Goal: Task Accomplishment & Management: Complete application form

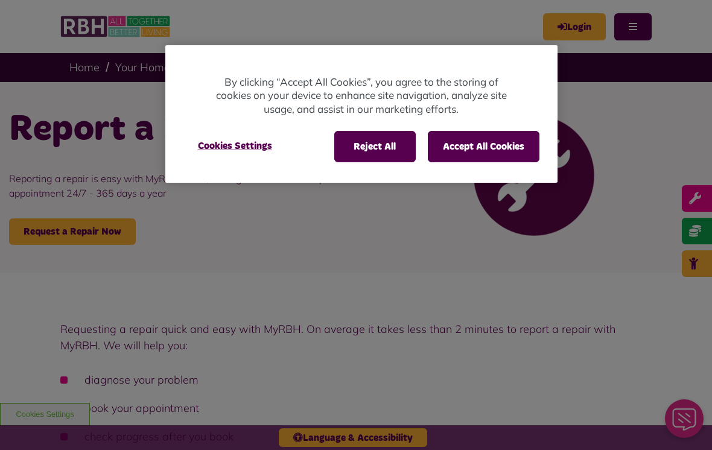
click at [472, 150] on button "Accept All Cookies" at bounding box center [484, 146] width 112 height 31
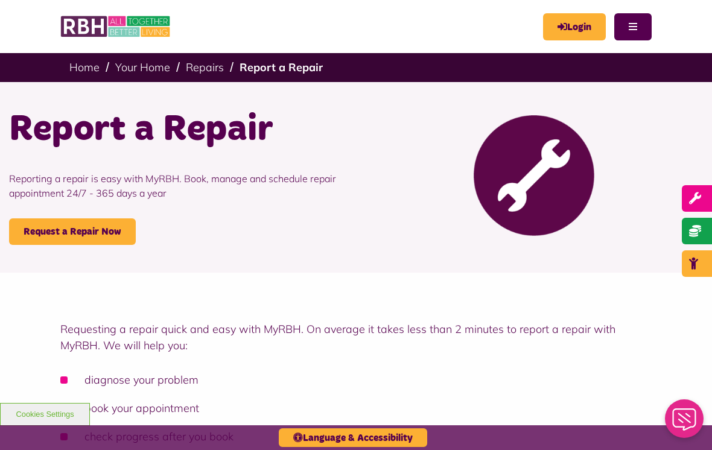
click at [92, 227] on link "Request a Repair Now" at bounding box center [72, 231] width 127 height 27
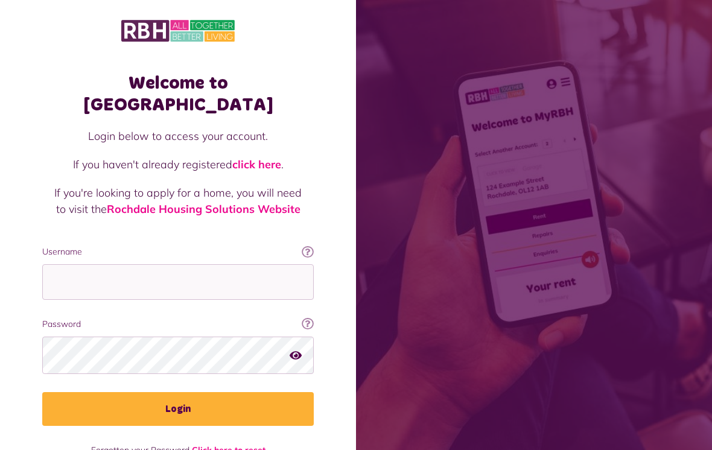
scroll to position [145, 0]
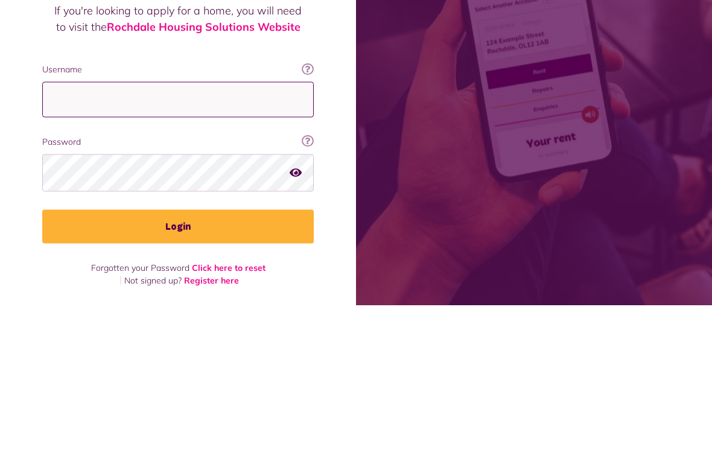
type input "**********"
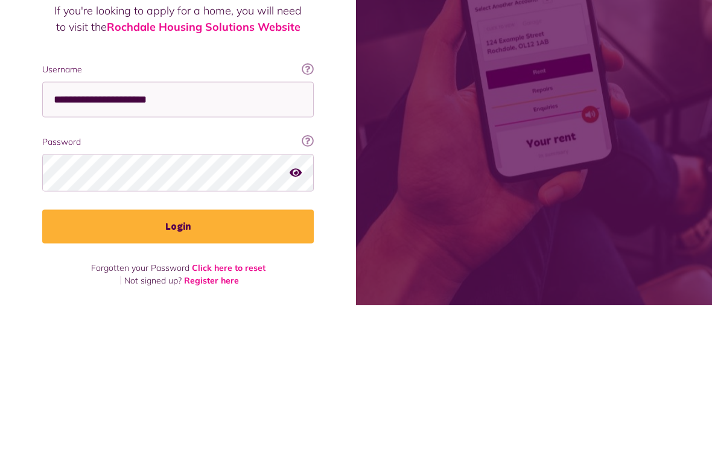
click at [178, 355] on button "Login" at bounding box center [177, 372] width 271 height 34
click at [173, 377] on button "Login" at bounding box center [177, 372] width 271 height 34
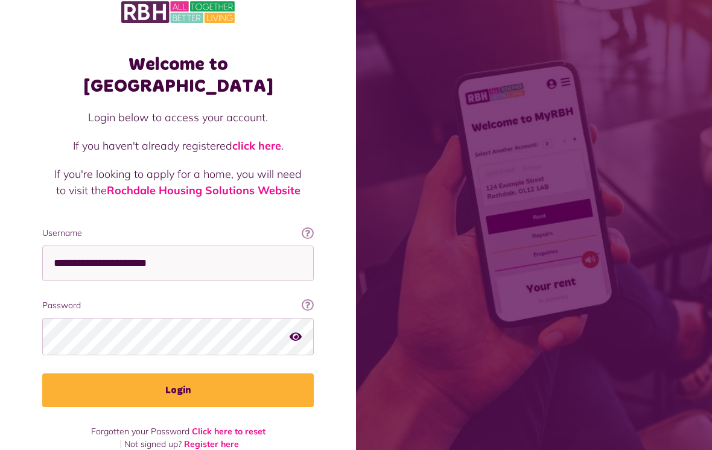
click at [243, 373] on button "Login" at bounding box center [177, 390] width 271 height 34
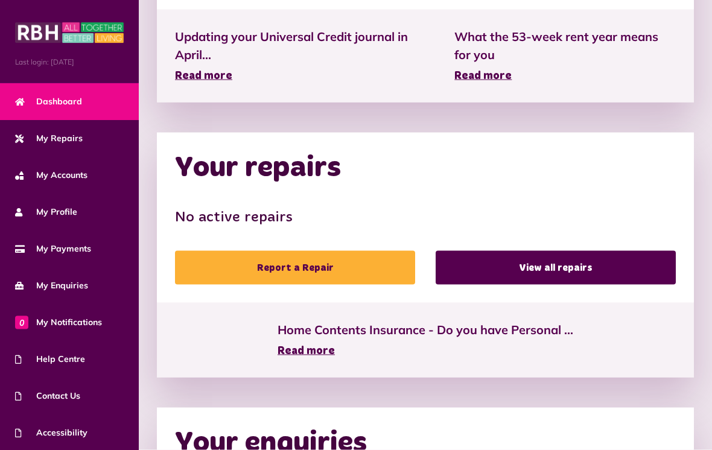
scroll to position [487, 0]
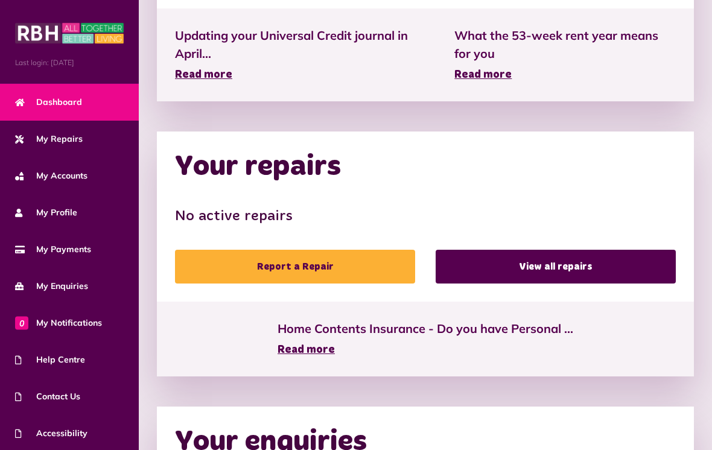
click at [315, 264] on link "Report a Repair" at bounding box center [295, 267] width 240 height 34
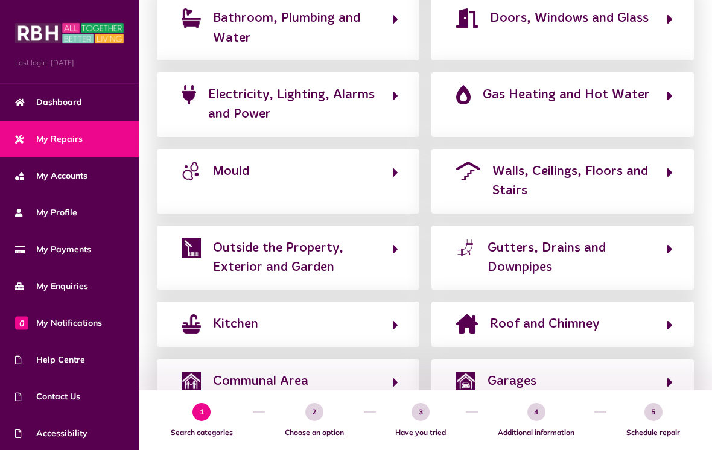
scroll to position [279, 0]
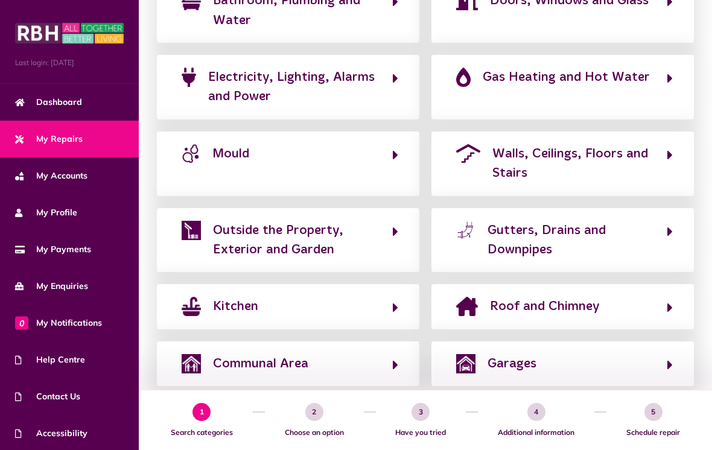
click at [663, 355] on button "Garages" at bounding box center [562, 364] width 220 height 21
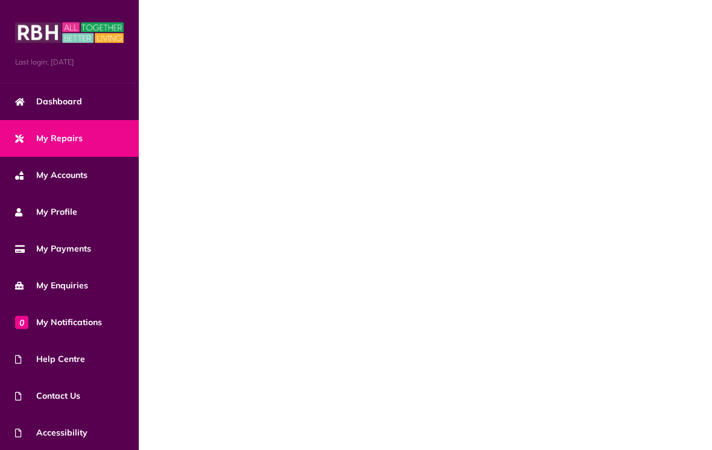
scroll to position [78, 0]
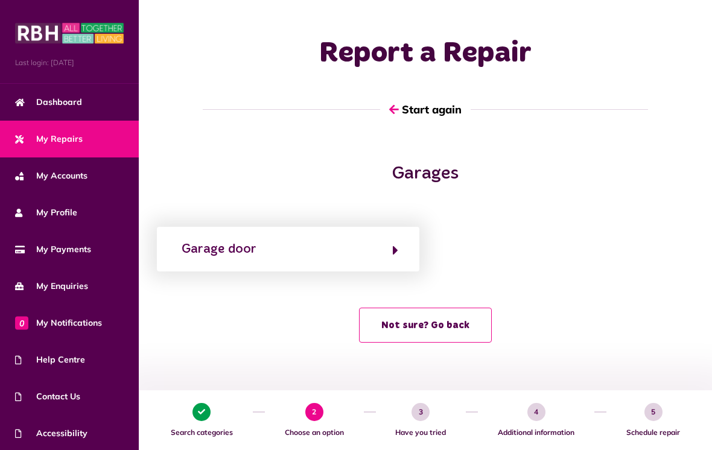
click at [387, 239] on button "Garage door" at bounding box center [288, 249] width 220 height 21
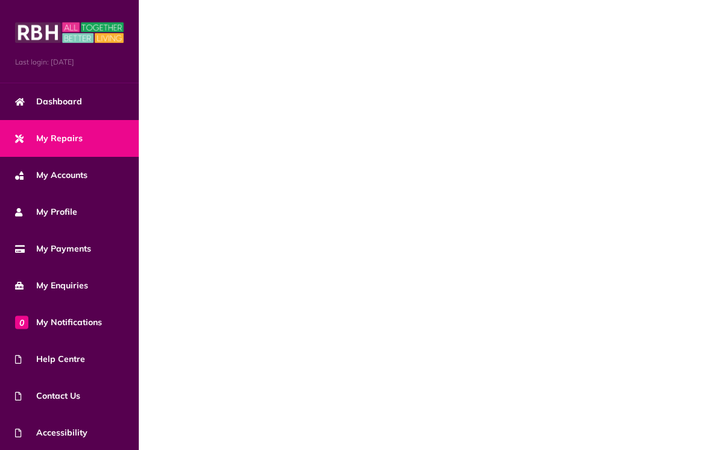
scroll to position [0, 0]
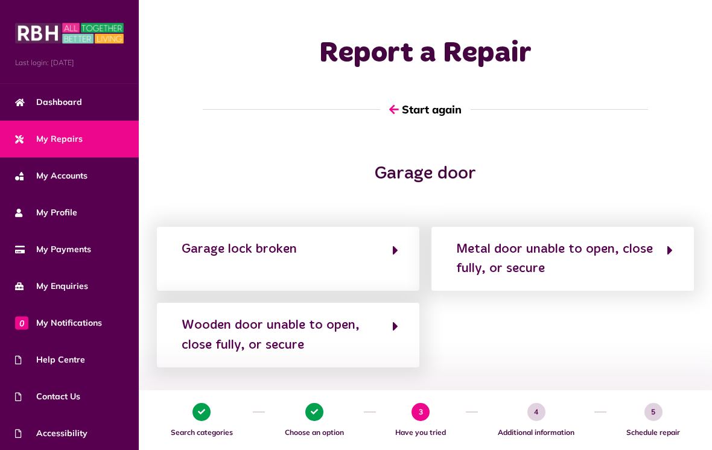
click at [664, 250] on button "Metal door unable to open, close fully, or secure" at bounding box center [562, 259] width 220 height 40
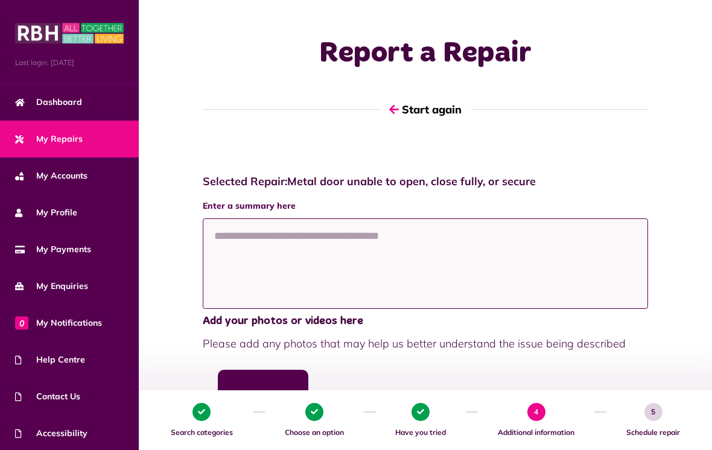
click at [229, 233] on textarea at bounding box center [425, 263] width 445 height 90
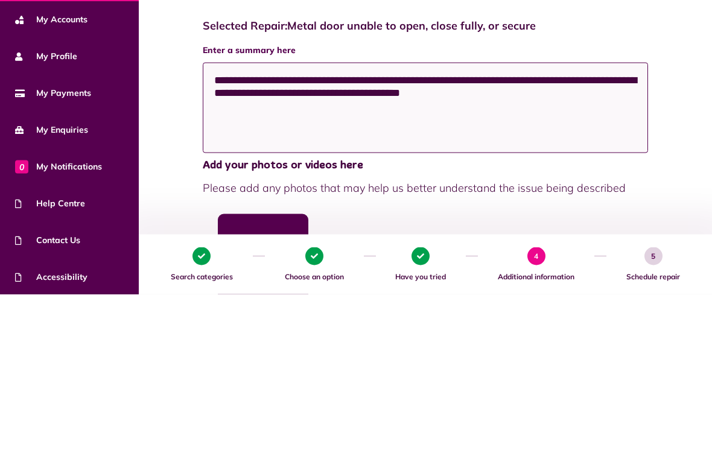
click at [527, 218] on textarea "**********" at bounding box center [425, 263] width 445 height 90
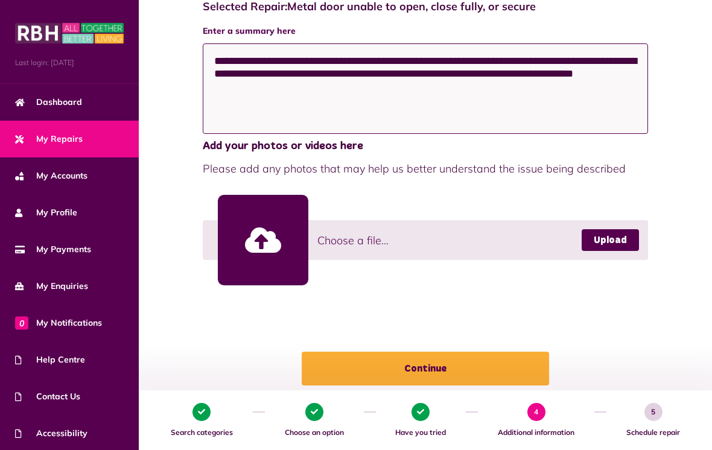
scroll to position [168, 0]
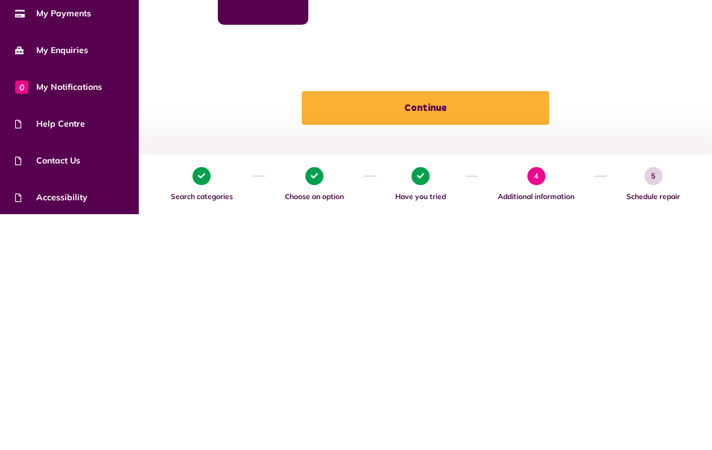
type textarea "**********"
click at [416, 327] on button "Continue" at bounding box center [425, 344] width 247 height 34
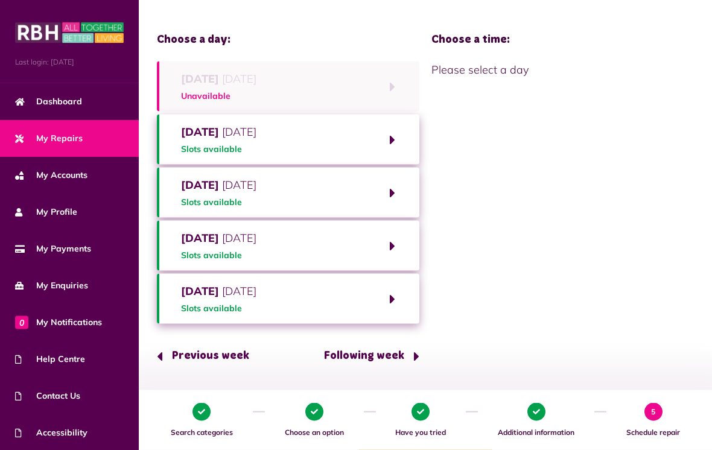
scroll to position [95, 0]
click at [393, 142] on button "Tuesday 30th September 2025 Slots available" at bounding box center [288, 139] width 262 height 50
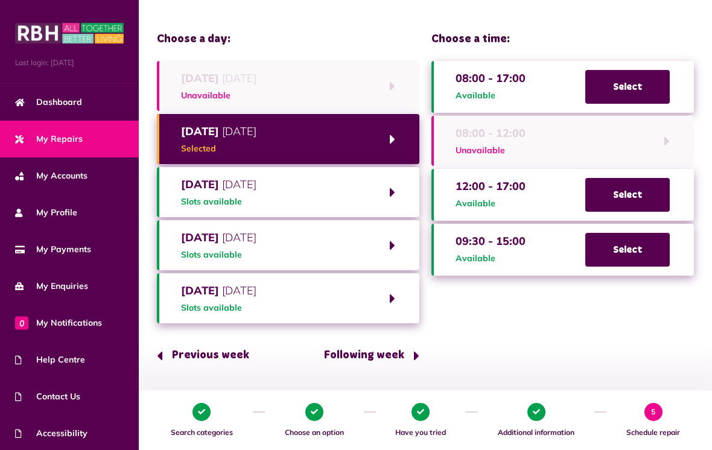
click at [192, 346] on button "Previous week" at bounding box center [207, 355] width 101 height 34
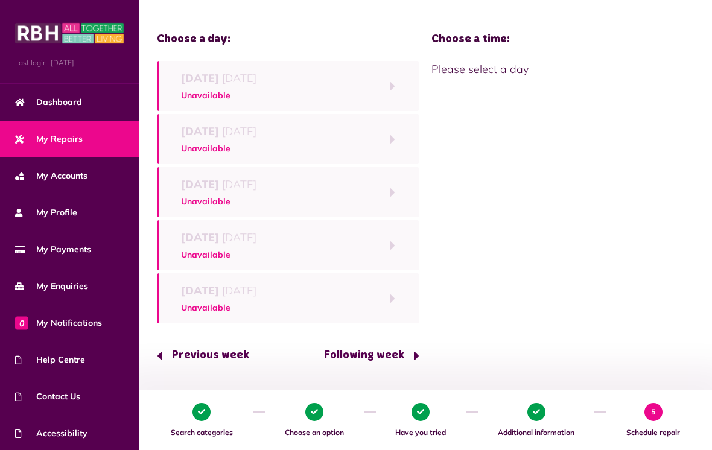
click at [379, 360] on button "Following week" at bounding box center [367, 355] width 104 height 34
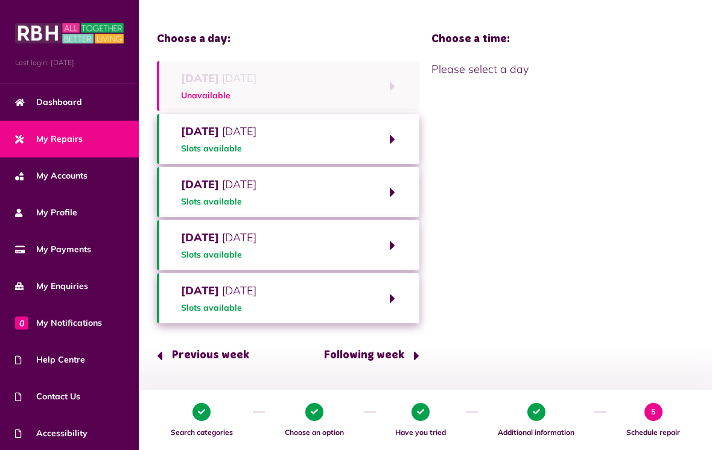
click at [379, 142] on button "Tuesday 30th September 2025 Slots available" at bounding box center [288, 139] width 262 height 50
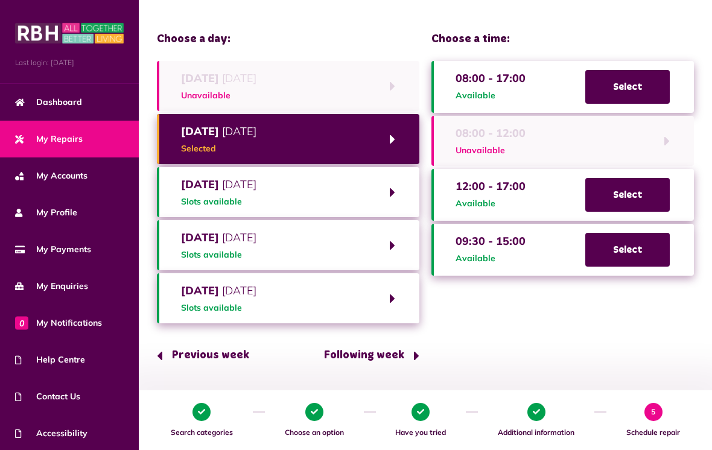
click at [630, 194] on span "Select" at bounding box center [627, 195] width 84 height 34
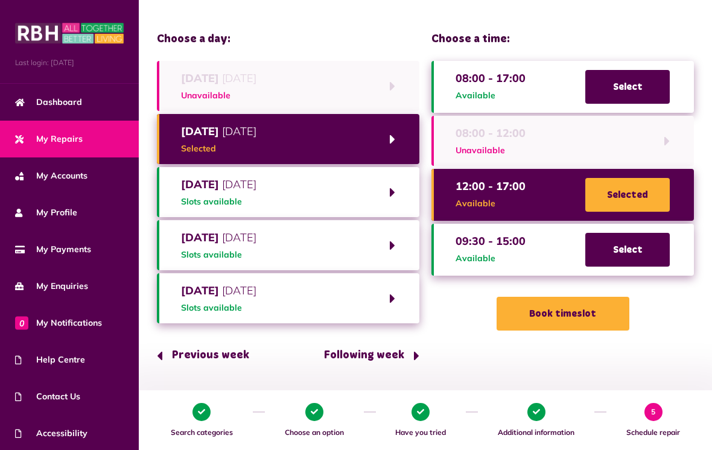
click at [574, 314] on button "Book timeslot" at bounding box center [562, 314] width 133 height 34
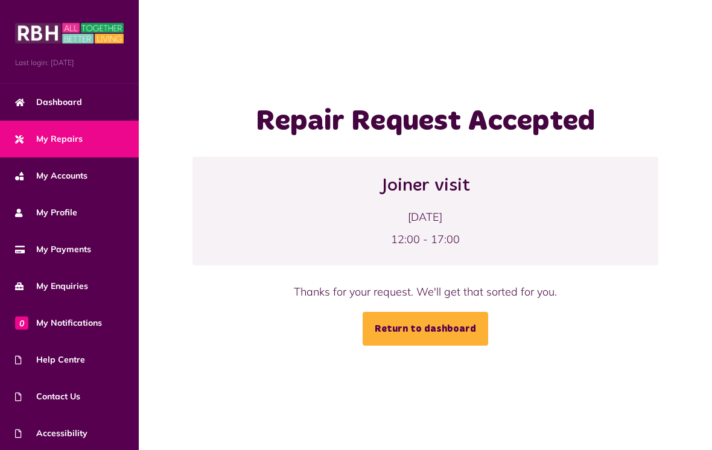
scroll to position [19, 0]
